Goal: Information Seeking & Learning: Check status

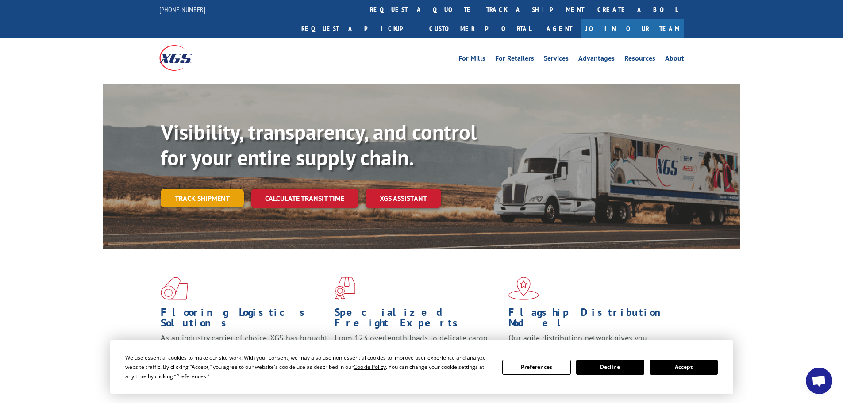
click at [217, 189] on link "Track shipment" at bounding box center [202, 198] width 83 height 19
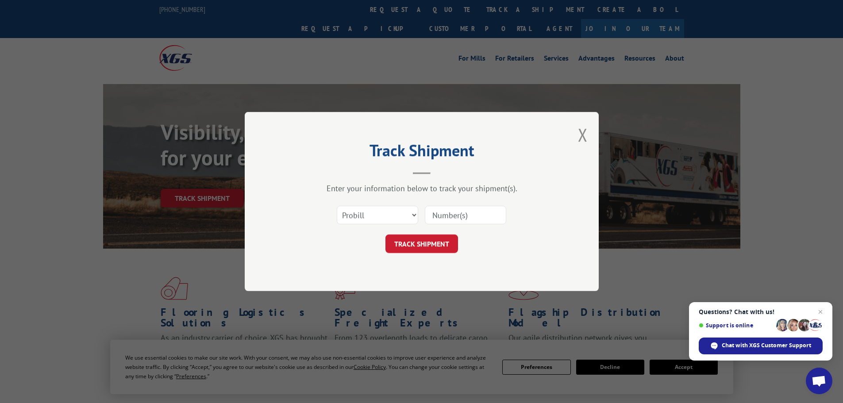
click at [449, 214] on input at bounding box center [465, 215] width 81 height 19
type input "17468644"
click at [437, 243] on button "TRACK SHIPMENT" at bounding box center [422, 244] width 73 height 19
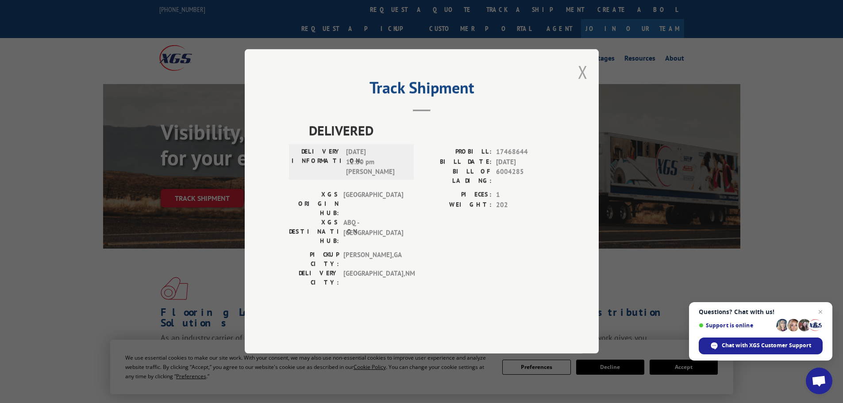
click at [586, 84] on button "Close modal" at bounding box center [583, 71] width 10 height 23
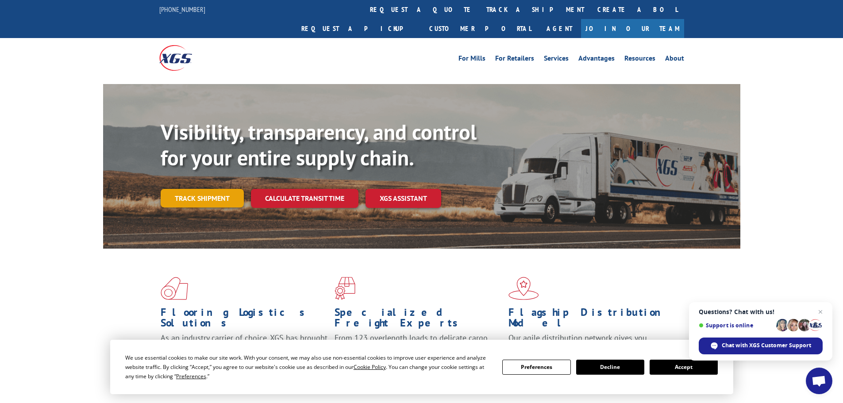
click at [201, 189] on link "Track shipment" at bounding box center [202, 198] width 83 height 19
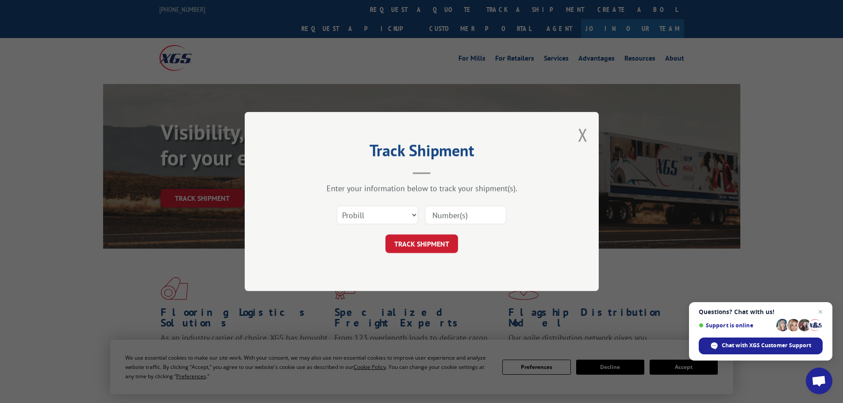
click at [435, 212] on input at bounding box center [465, 215] width 81 height 19
type input "17516820"
click at [422, 244] on button "TRACK SHIPMENT" at bounding box center [422, 244] width 73 height 19
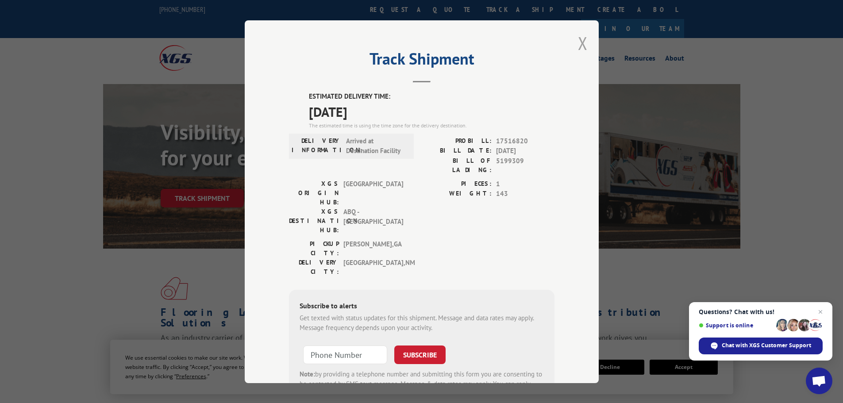
click at [581, 44] on button "Close modal" at bounding box center [583, 42] width 10 height 23
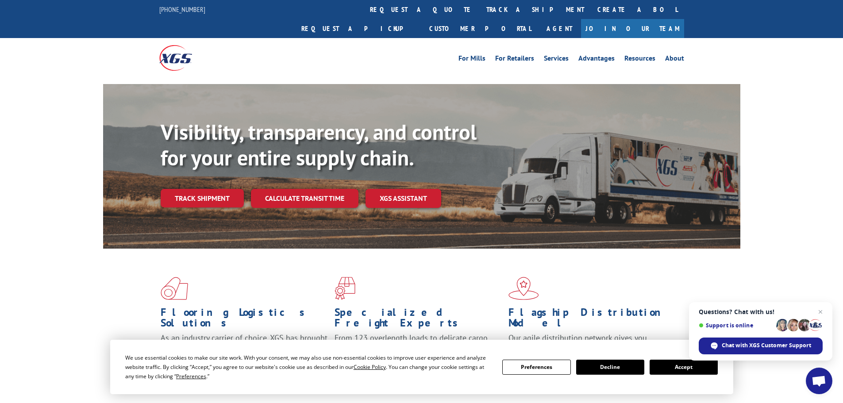
click at [690, 364] on button "Accept" at bounding box center [684, 367] width 68 height 15
